Goal: Task Accomplishment & Management: Manage account settings

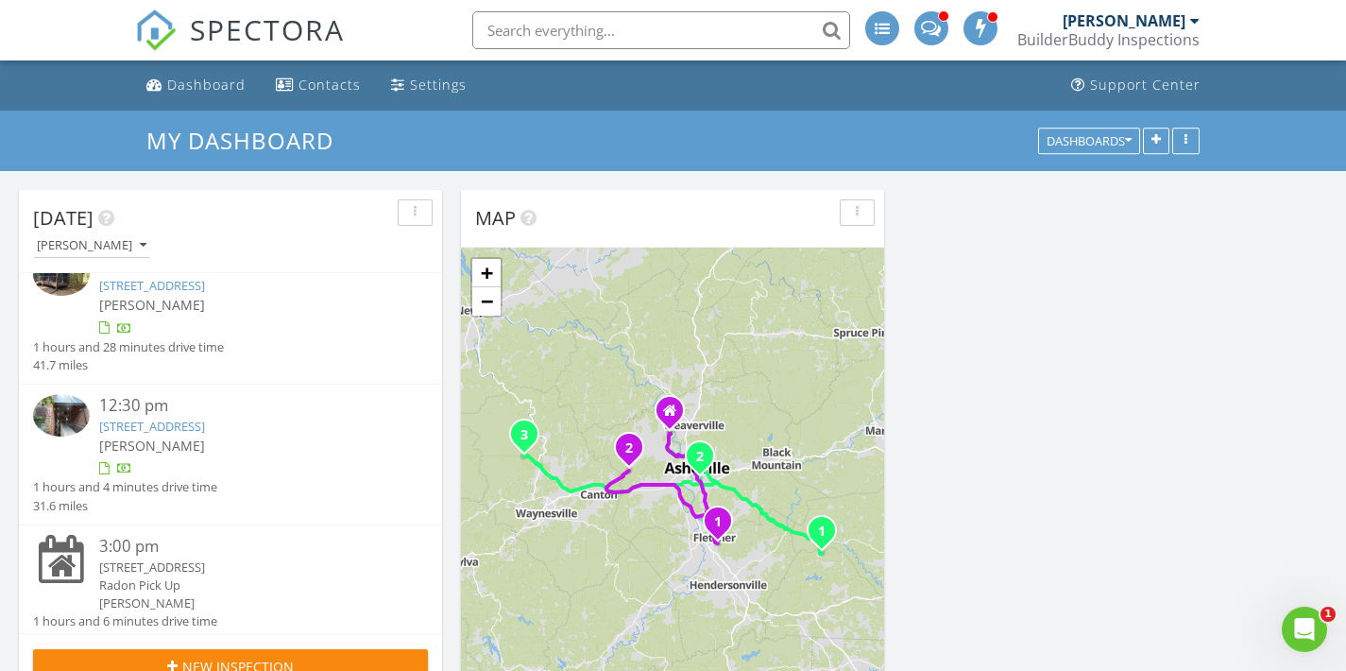
scroll to position [30, 0]
click at [160, 419] on link "408 Bowling Park Rd, Asheville, NC 28803" at bounding box center [152, 425] width 106 height 17
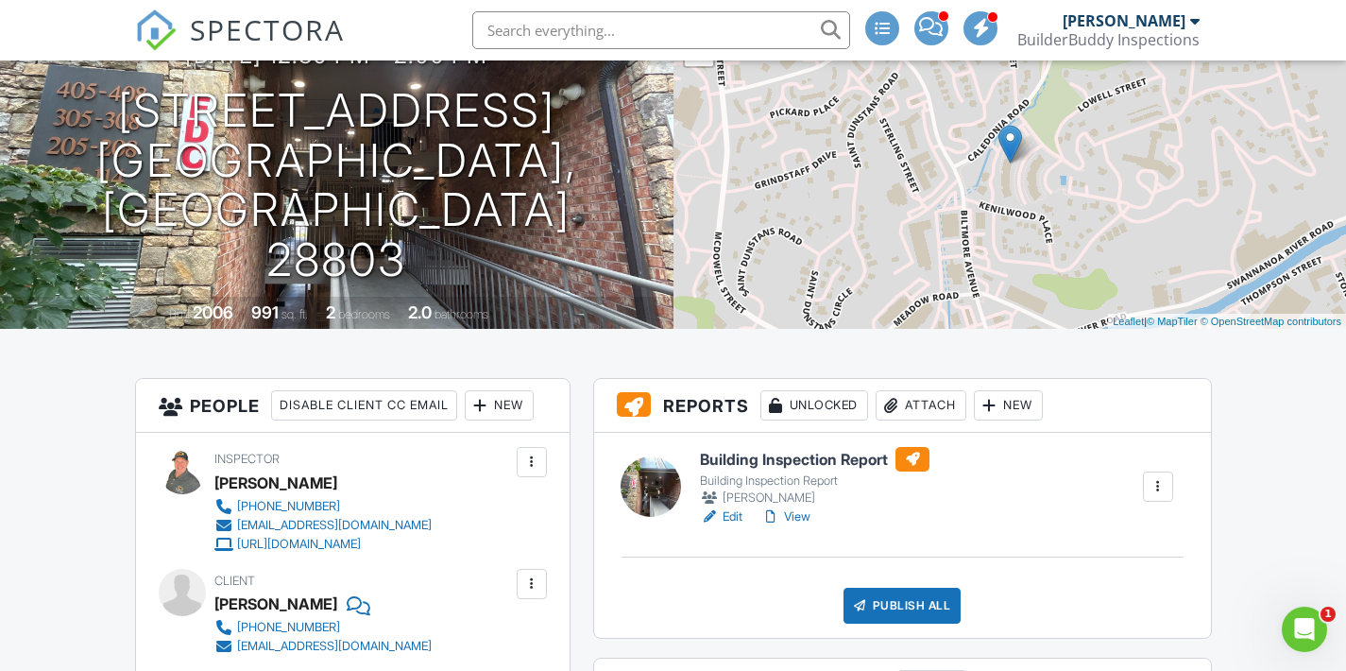
scroll to position [177, 0]
click at [743, 515] on link "Edit" at bounding box center [721, 515] width 43 height 19
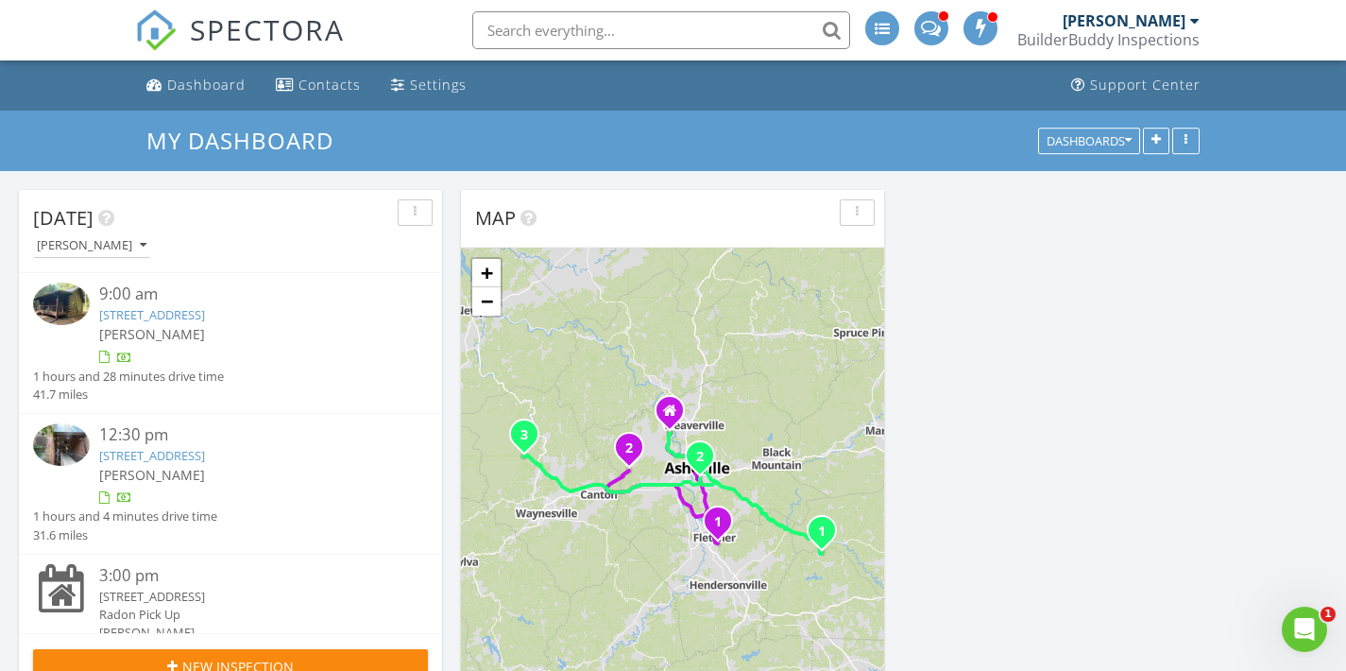
click at [146, 308] on link "139 Stonecrest Pkwy, Mill Spring, NC 28756" at bounding box center [152, 314] width 106 height 17
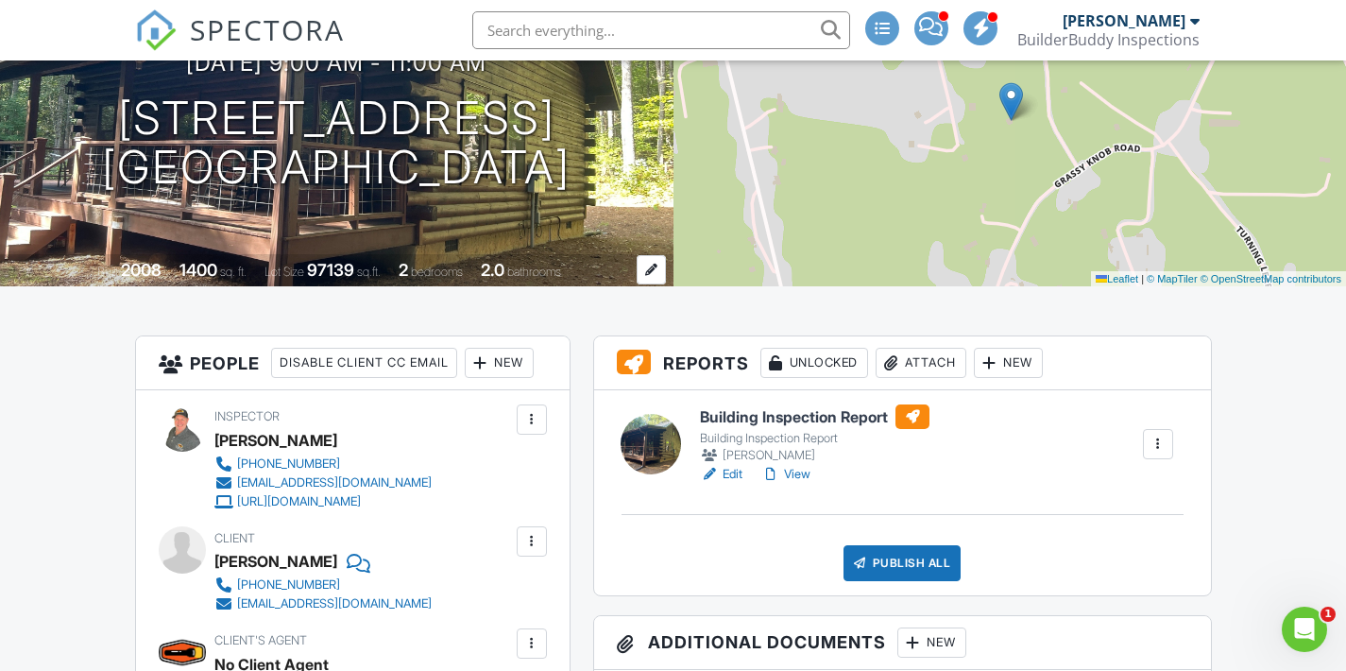
scroll to position [340, 0]
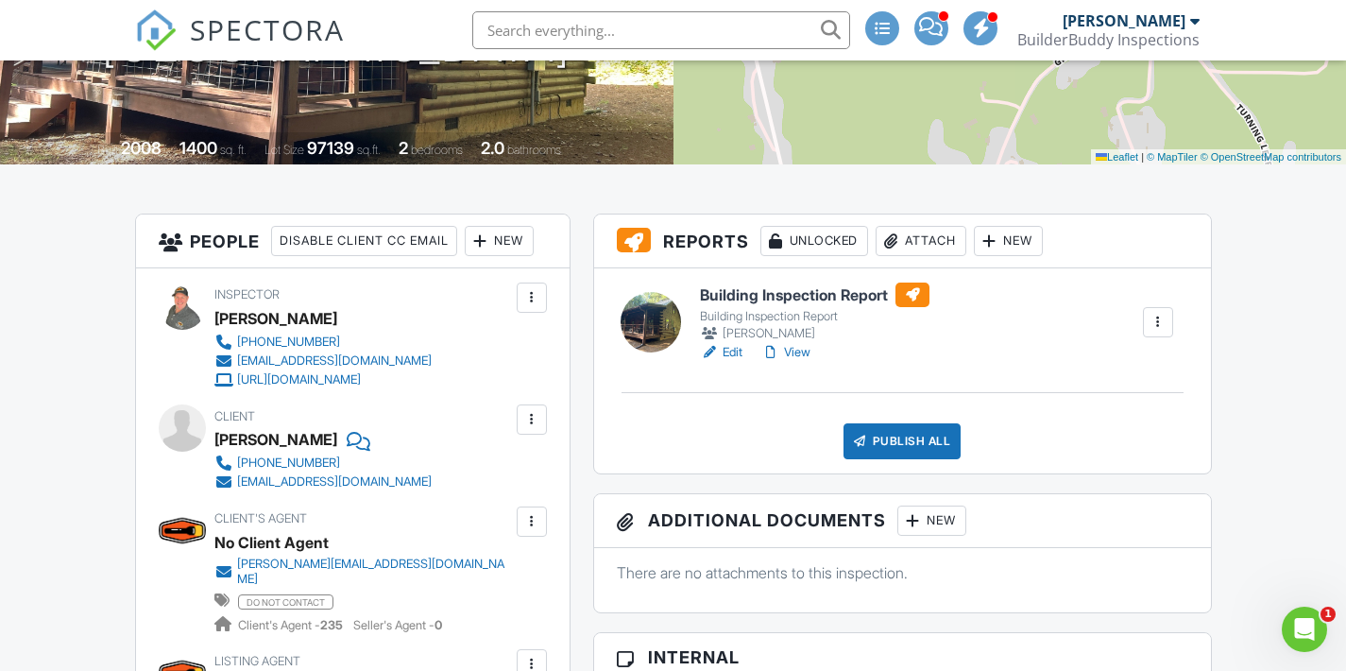
click at [739, 346] on link "Edit" at bounding box center [721, 352] width 43 height 19
